Goal: Task Accomplishment & Management: Manage account settings

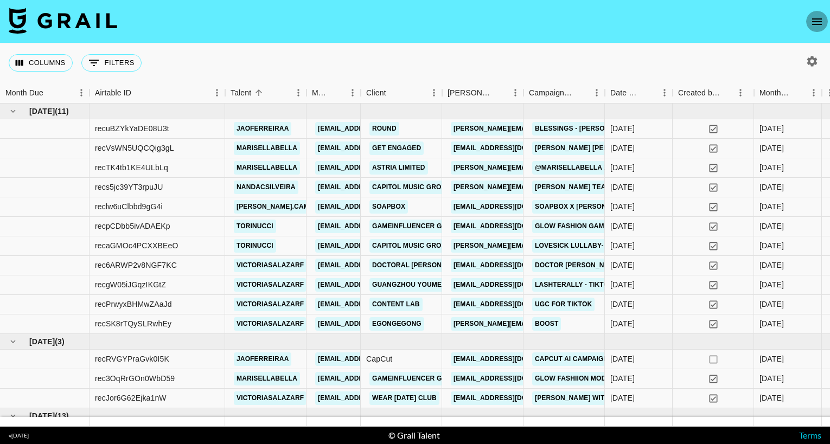
click at [814, 26] on icon "open drawer" at bounding box center [816, 21] width 13 height 13
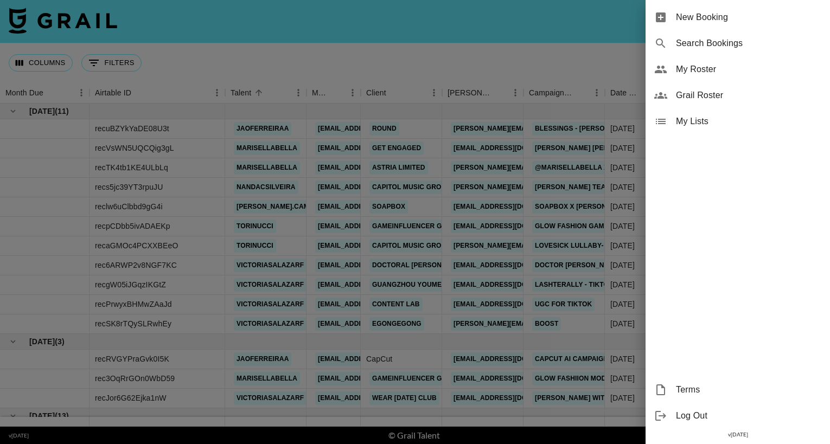
click at [714, 69] on span "My Roster" at bounding box center [748, 69] width 145 height 13
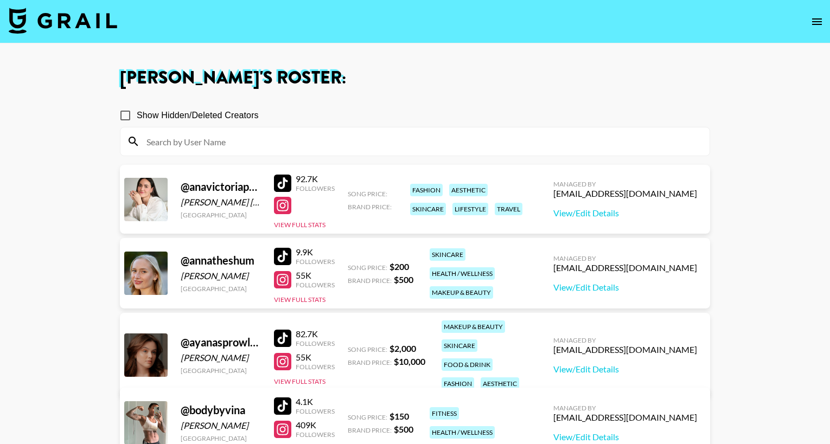
click at [284, 182] on div at bounding box center [282, 183] width 17 height 17
click at [307, 222] on button "View Full Stats" at bounding box center [300, 225] width 52 height 8
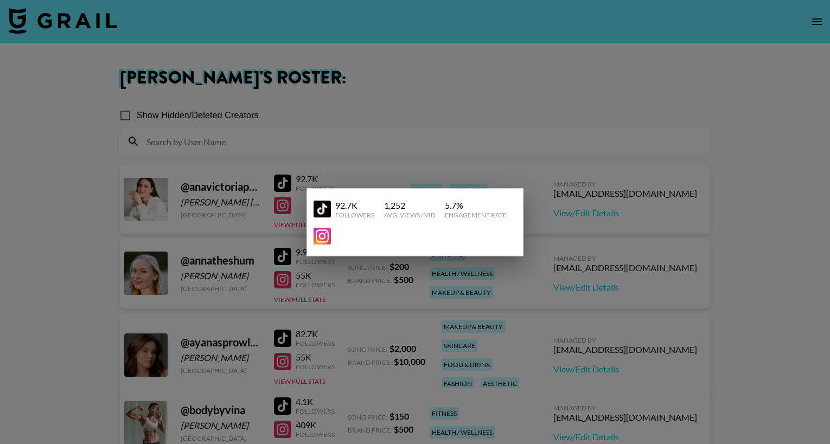
click at [363, 165] on div at bounding box center [415, 222] width 830 height 444
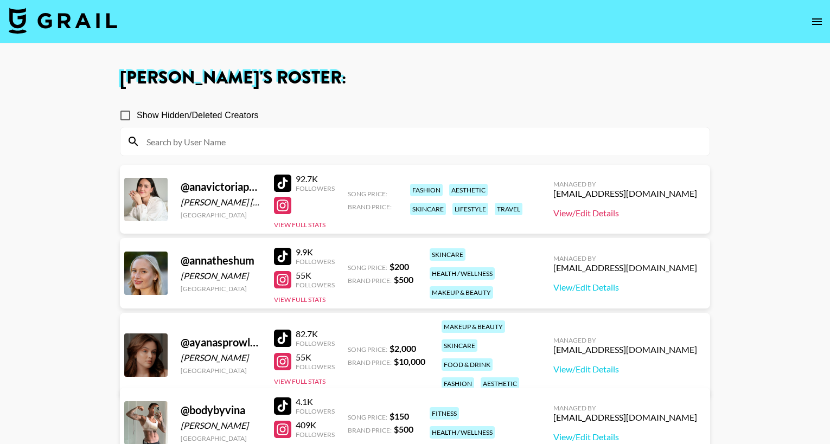
click at [643, 215] on link "View/Edit Details" at bounding box center [625, 213] width 144 height 11
click at [280, 181] on div at bounding box center [282, 183] width 17 height 17
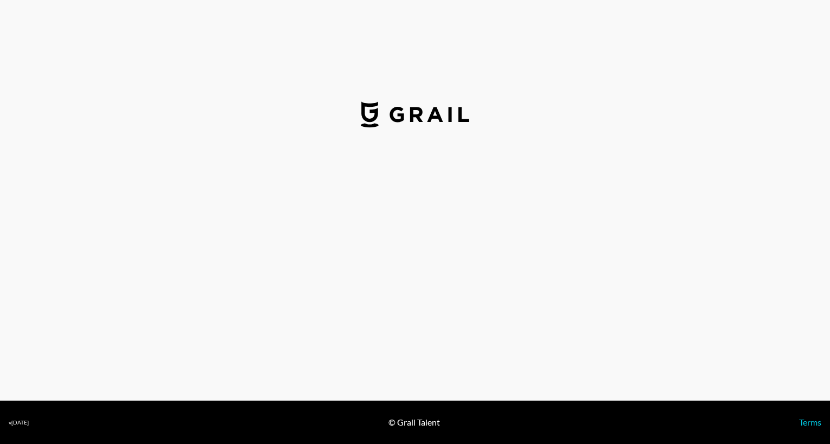
select select "USD"
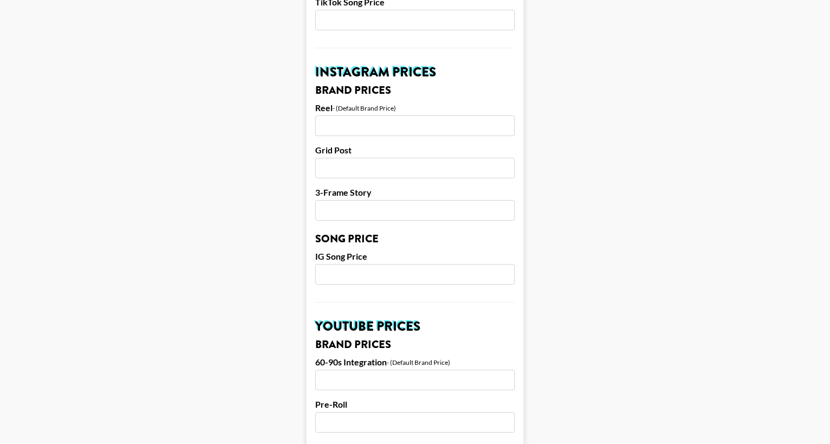
scroll to position [401, 0]
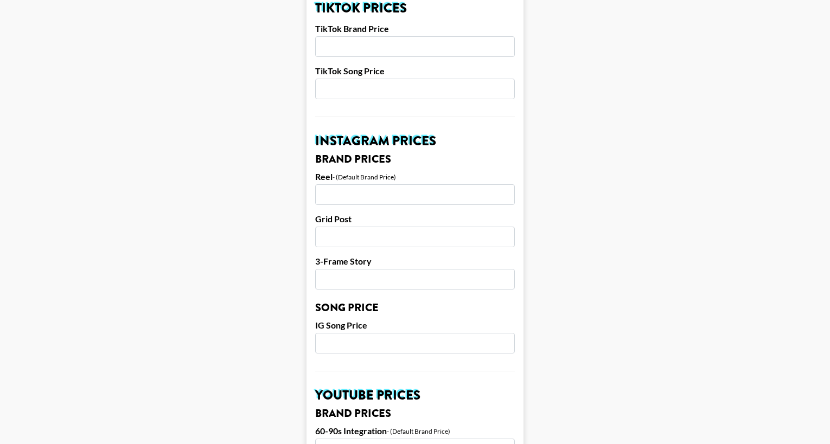
click at [431, 46] on input "number" at bounding box center [415, 46] width 200 height 21
type input "1500"
click at [401, 93] on input "number" at bounding box center [415, 89] width 200 height 21
type input "250"
click at [464, 190] on input "number" at bounding box center [415, 194] width 200 height 21
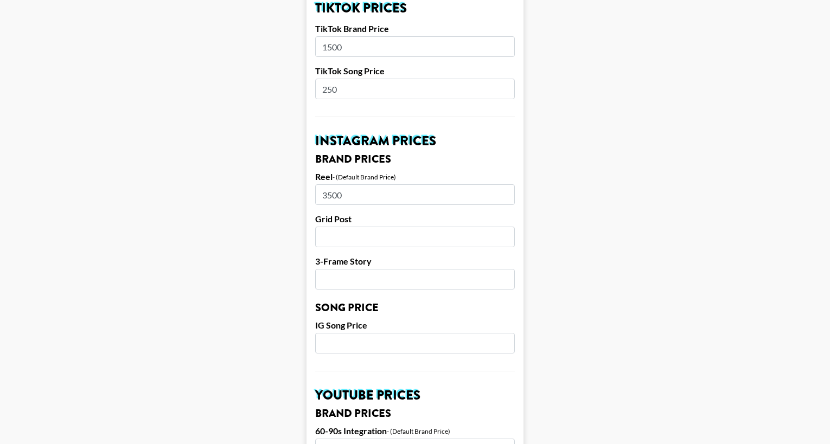
type input "3500"
click at [401, 242] on input "number" at bounding box center [415, 237] width 200 height 21
type input "2800"
click at [362, 270] on input "number" at bounding box center [415, 279] width 200 height 21
type input "1500"
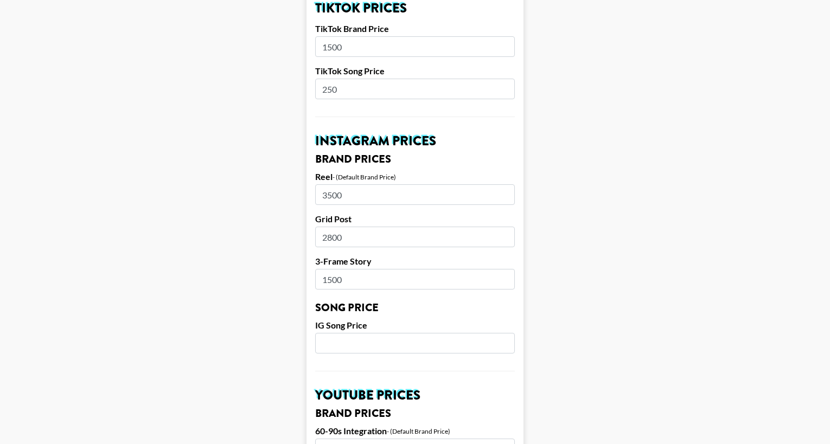
click at [356, 336] on input "number" at bounding box center [415, 343] width 200 height 21
type input "350"
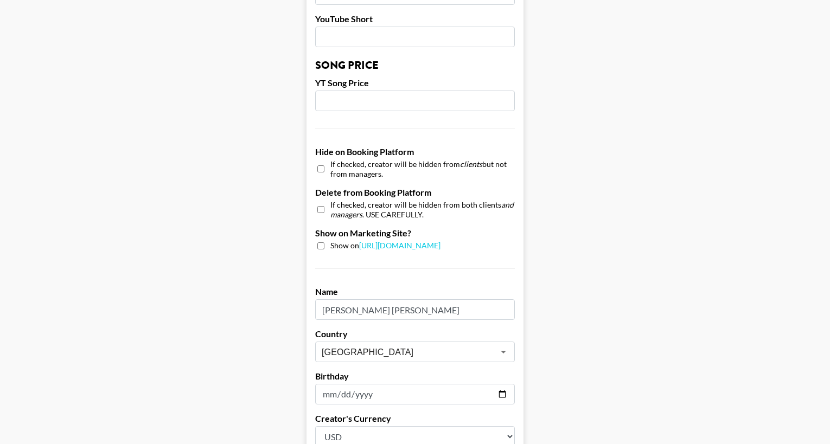
scroll to position [1026, 0]
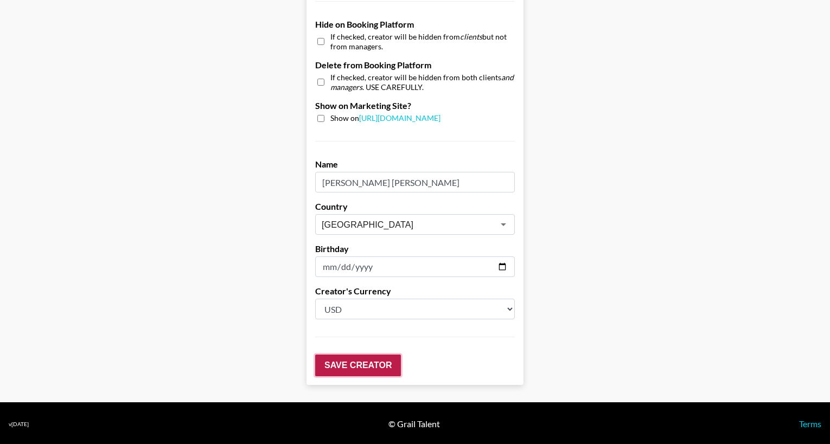
click at [342, 355] on input "Save Creator" at bounding box center [358, 366] width 86 height 22
